Goal: Task Accomplishment & Management: Manage account settings

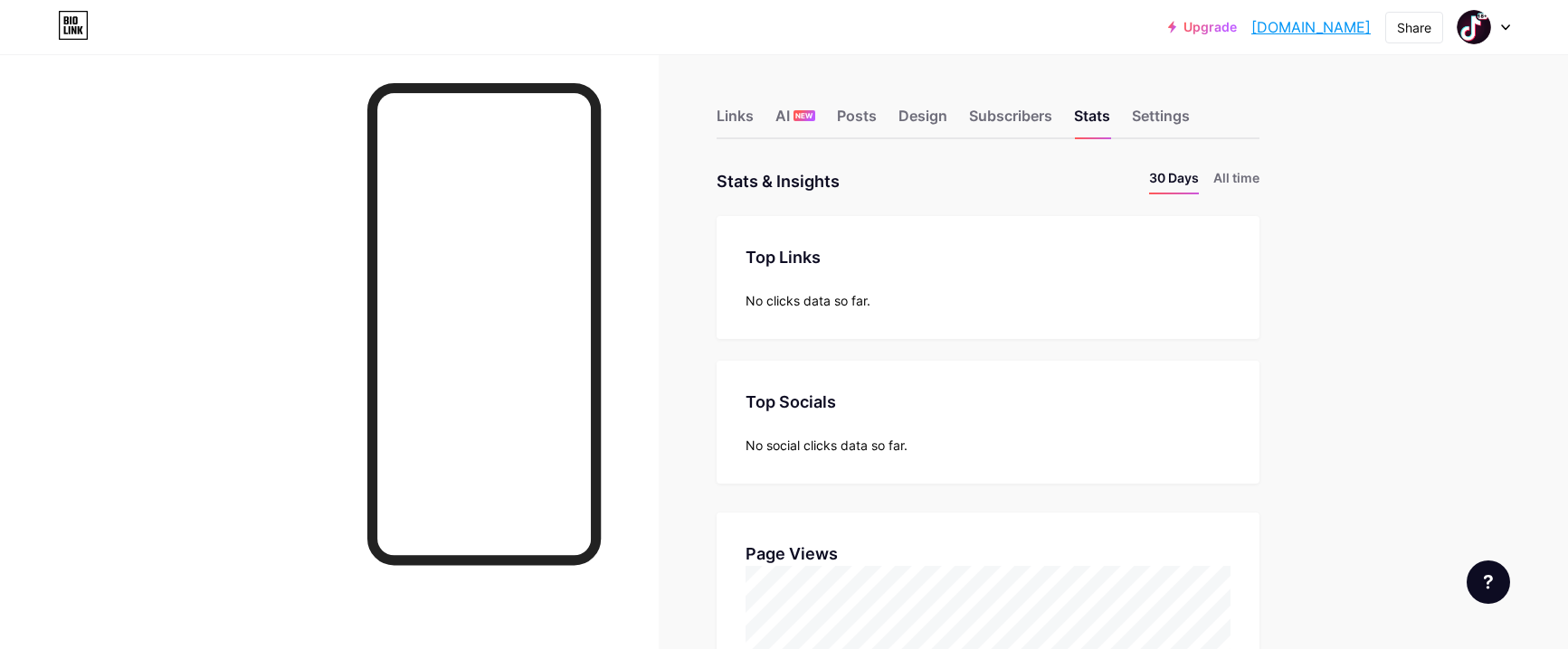
click at [1187, 24] on link "Upgrade" at bounding box center [1201, 28] width 69 height 15
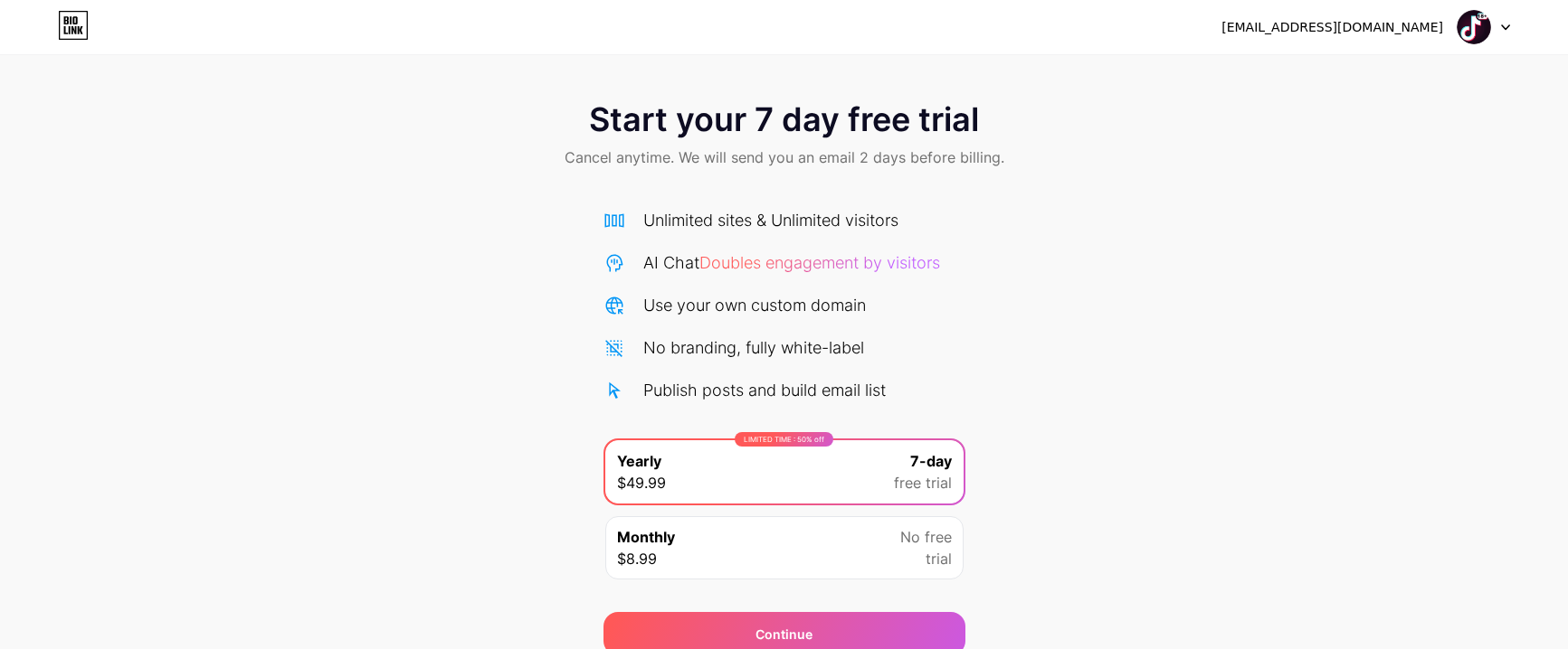
scroll to position [79, 0]
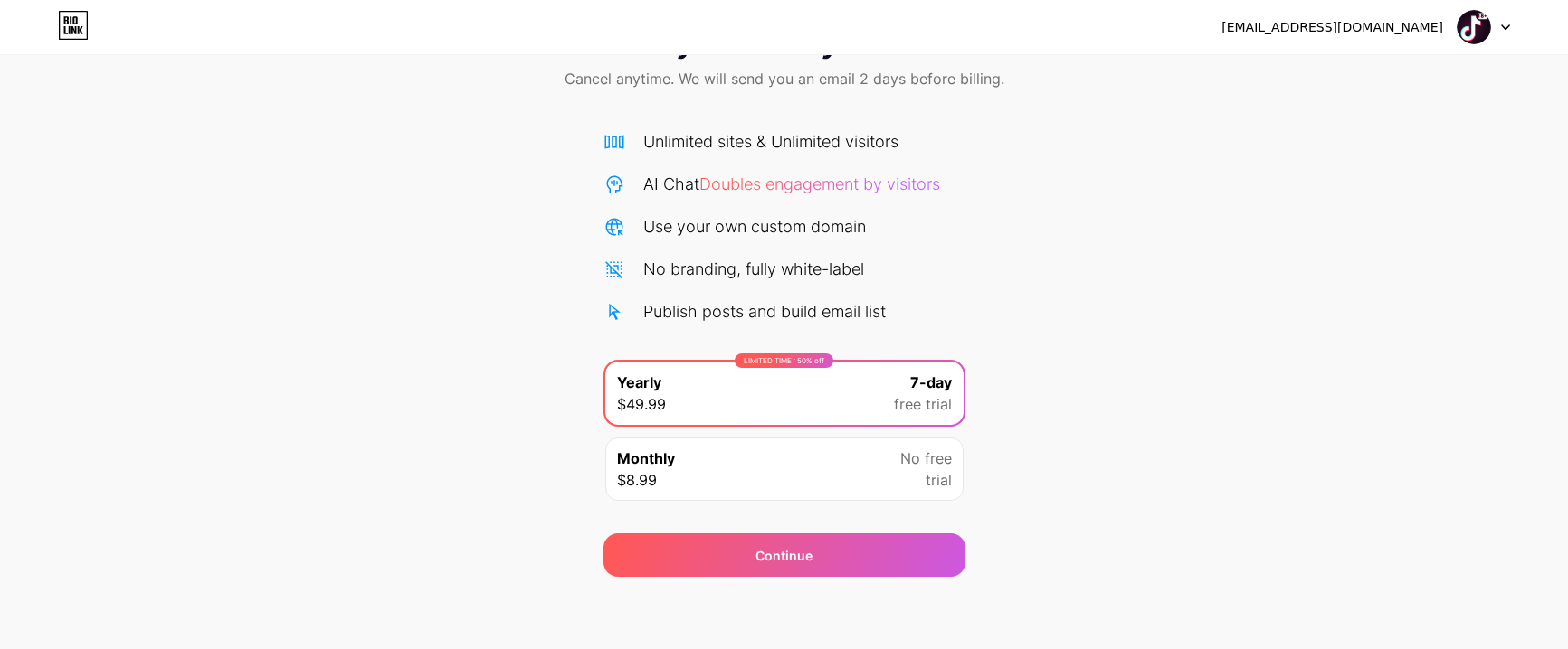
click at [1484, 25] on img at bounding box center [1473, 27] width 34 height 34
click at [1521, 30] on div "ibayuhajaw03@gmail.com Logout" at bounding box center [784, 27] width 1568 height 32
click at [1512, 29] on div "ibayuhajaw03@gmail.com Logout" at bounding box center [784, 27] width 1568 height 32
click at [1504, 28] on icon at bounding box center [1506, 28] width 9 height 6
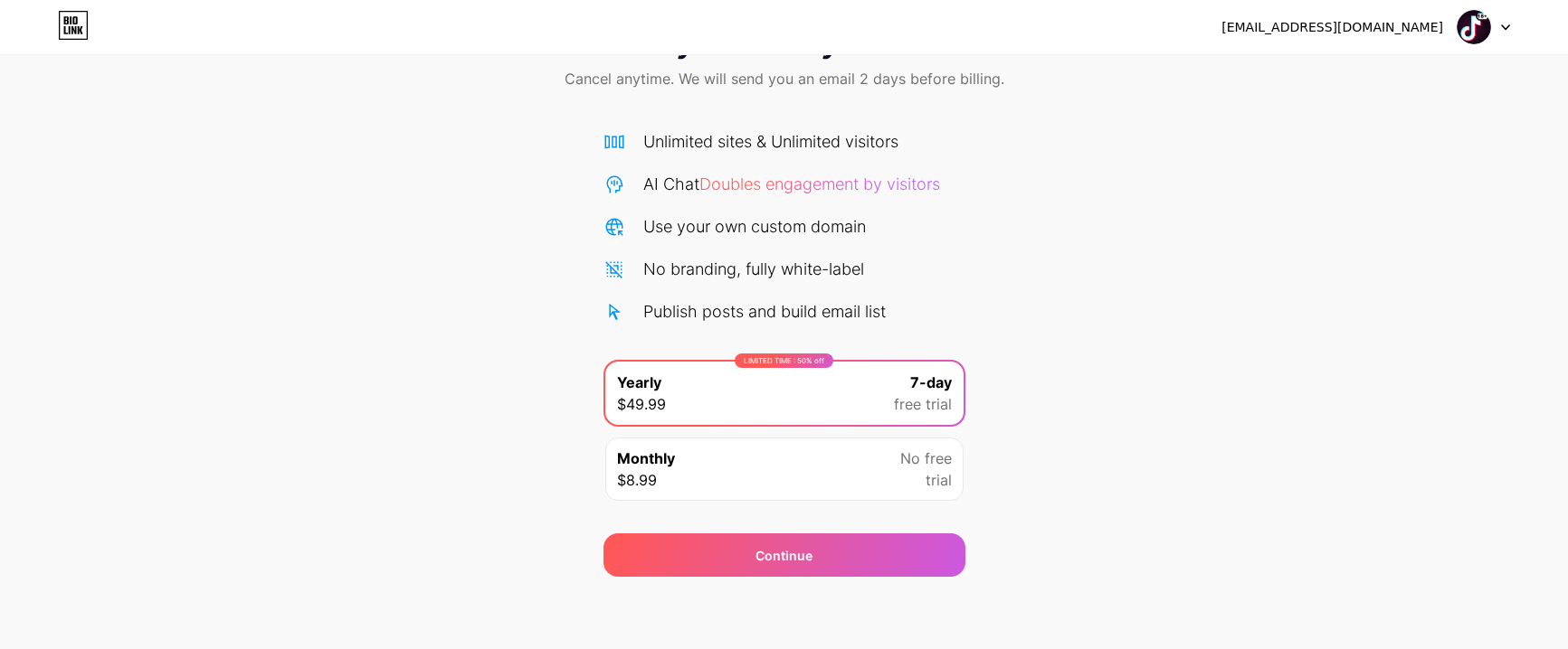
scroll to position [0, 0]
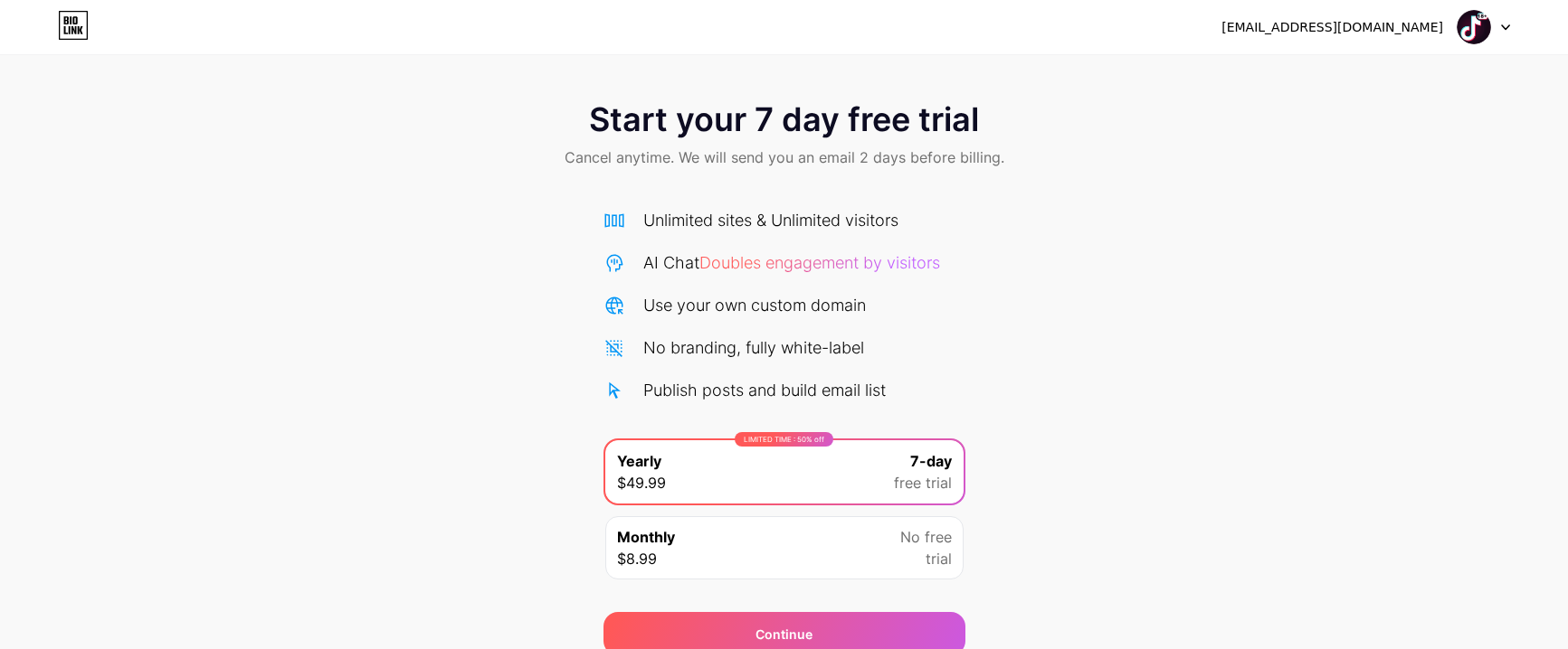
click at [69, 24] on icon at bounding box center [73, 26] width 30 height 29
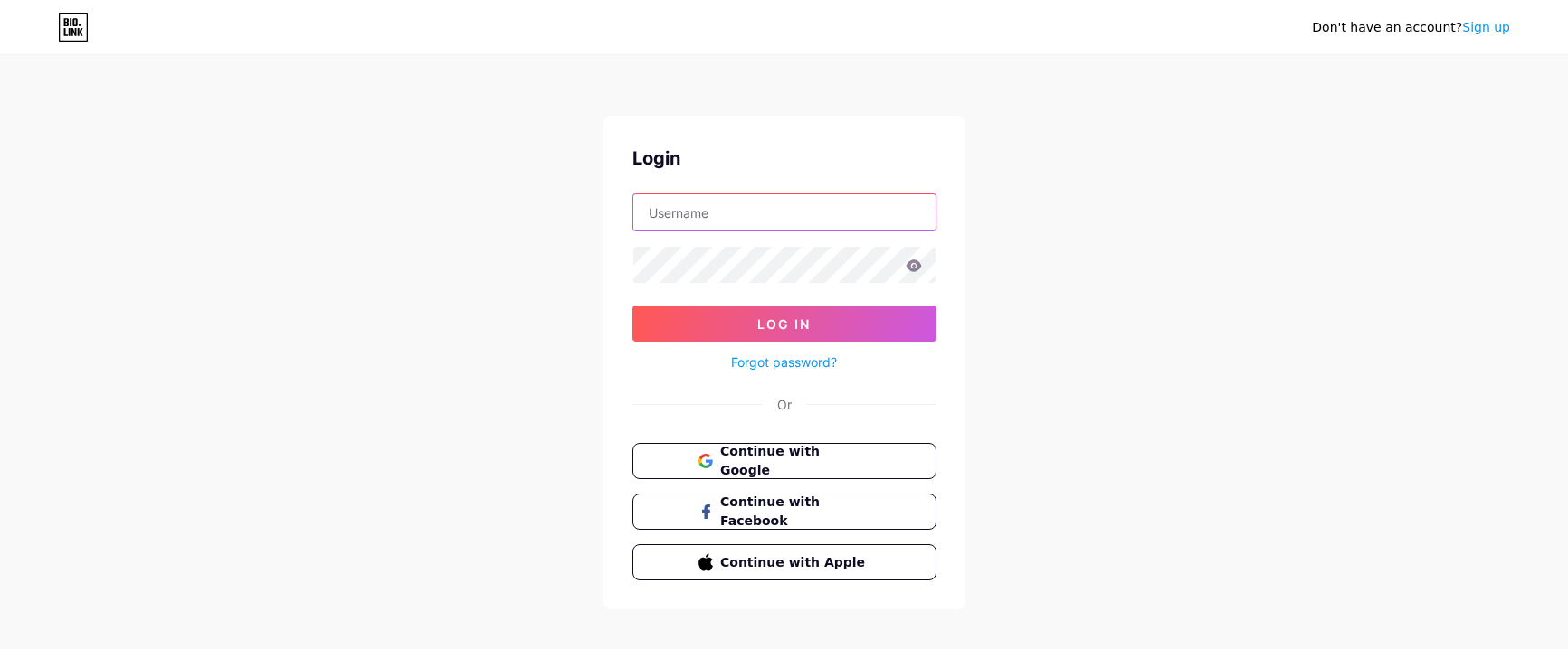
type input "ibayuhajaw03@gmail.com"
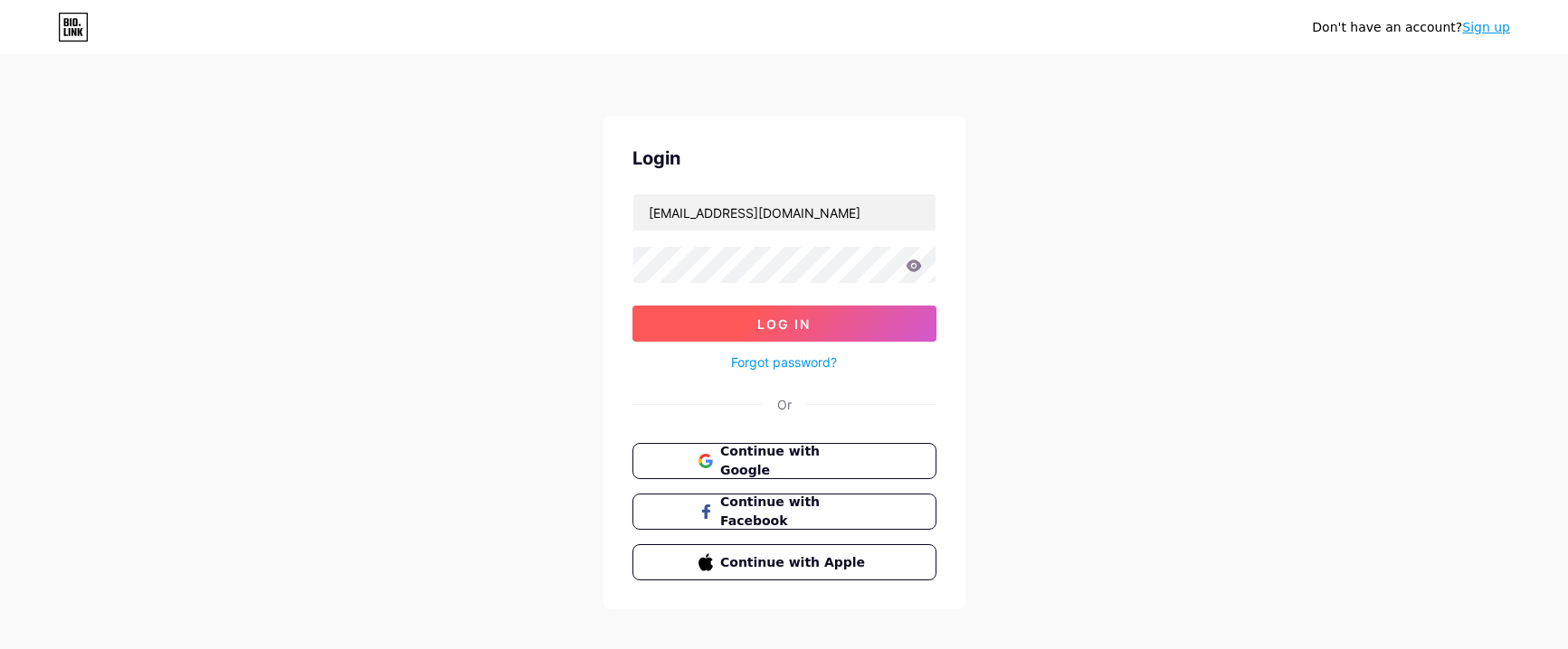
click at [728, 329] on button "Log In" at bounding box center [784, 323] width 304 height 36
type input "[EMAIL_ADDRESS][DOMAIN_NAME]"
click at [764, 330] on span "Log In" at bounding box center [784, 324] width 53 height 16
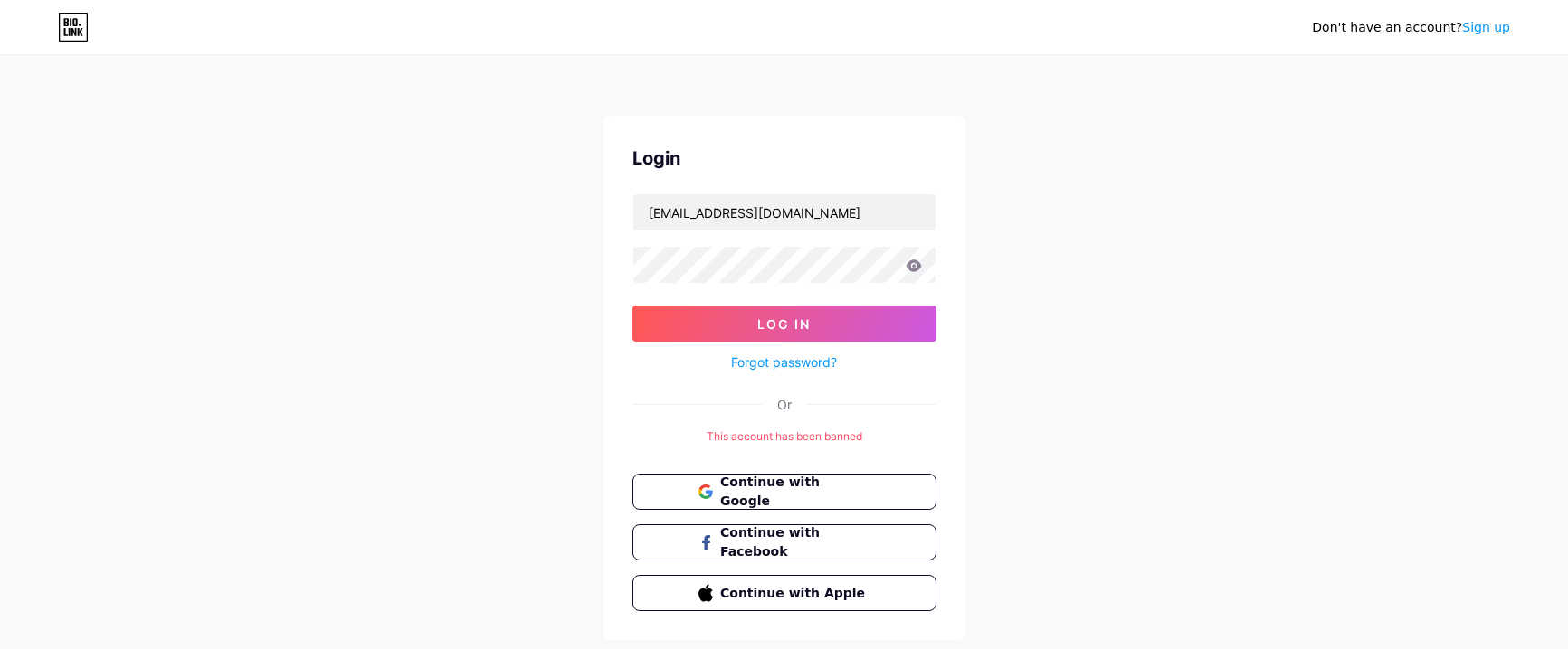
scroll to position [48, 0]
